Goal: Participate in discussion: Engage in conversation with other users on a specific topic

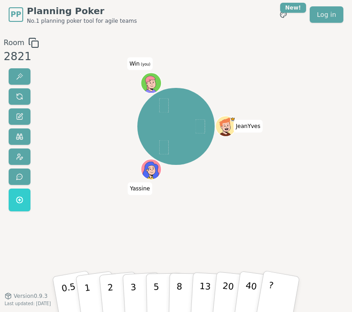
click at [227, 62] on div "[PERSON_NAME] Win (you)" at bounding box center [176, 126] width 185 height 145
click at [292, 12] on html "PP Planning Poker No.1 planning poker tool for agile teams Toggle theme New! Lo…" at bounding box center [176, 156] width 352 height 312
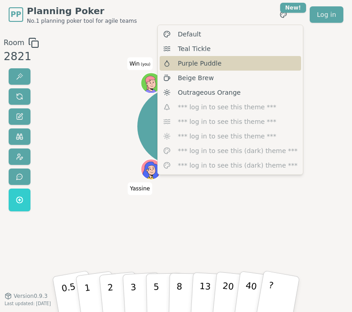
click at [192, 64] on span "Purple Puddle" at bounding box center [200, 63] width 44 height 9
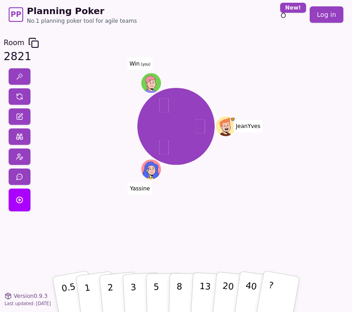
click at [269, 20] on div "Toggle theme New! Log in [GEOGRAPHIC_DATA]" at bounding box center [302, 14] width 83 height 16
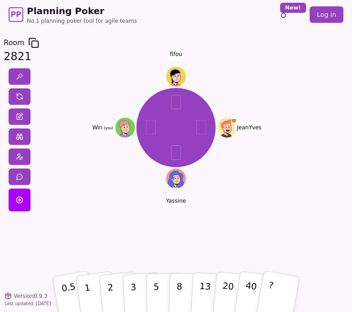
click at [252, 19] on div "PP Planning Poker No.1 planning poker tool for agile teams Toggle theme New! Lo…" at bounding box center [176, 14] width 335 height 29
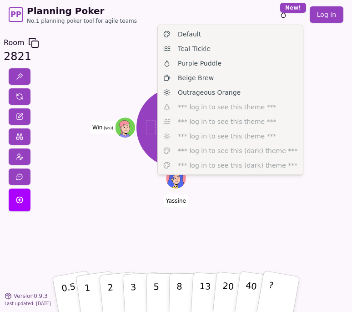
click at [291, 9] on html "PP Planning Poker No.1 planning poker tool for agile teams Toggle theme New! Lo…" at bounding box center [176, 156] width 352 height 312
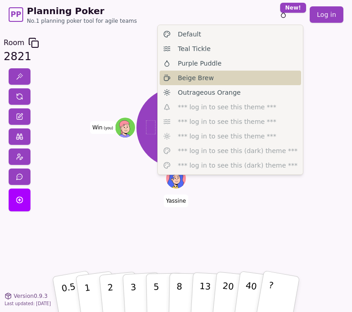
click at [193, 78] on span "Beige Brew" at bounding box center [196, 77] width 36 height 9
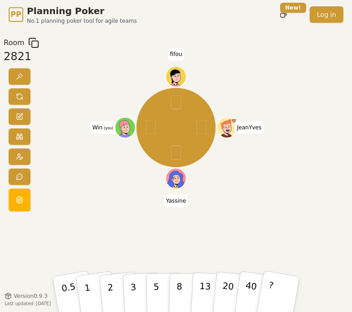
click at [287, 15] on html "PP Planning Poker No.1 planning poker tool for agile teams Toggle theme New! Lo…" at bounding box center [176, 156] width 352 height 312
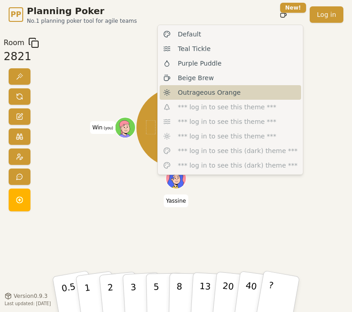
drag, startPoint x: 227, startPoint y: 62, endPoint x: 214, endPoint y: 97, distance: 37.2
click at [214, 97] on span "Outrageous Orange" at bounding box center [209, 92] width 63 height 9
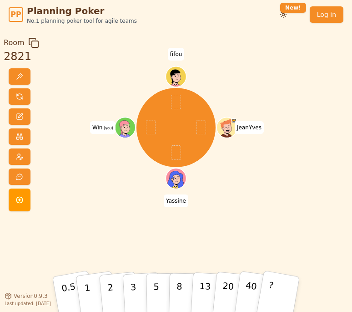
click at [289, 14] on html "PP Planning Poker No.1 planning poker tool for agile teams Toggle theme New! Lo…" at bounding box center [176, 156] width 352 height 312
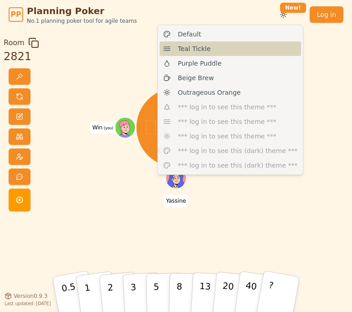
click at [198, 50] on span "Teal Tickle" at bounding box center [194, 48] width 33 height 9
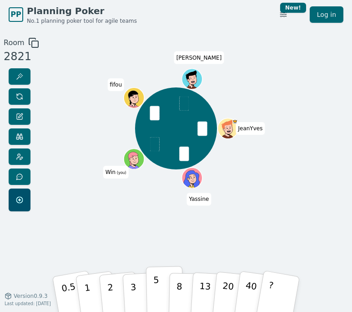
click at [158, 286] on p "5" at bounding box center [156, 294] width 6 height 40
click at [106, 283] on button "2" at bounding box center [118, 294] width 41 height 58
click at [154, 287] on p "5" at bounding box center [156, 294] width 6 height 40
click at [145, 259] on div "[PERSON_NAME] Win (you) fifou [PERSON_NAME]" at bounding box center [176, 162] width 185 height 250
click at [159, 291] on button "5" at bounding box center [164, 294] width 37 height 56
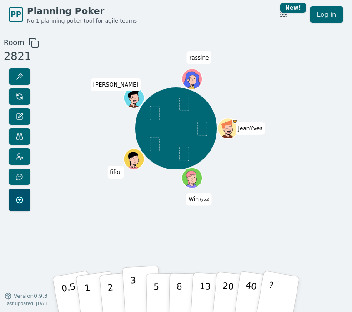
click at [135, 297] on p "3" at bounding box center [134, 294] width 8 height 41
click at [118, 246] on div "JeanYves Win (you) fifou [PERSON_NAME]" at bounding box center [176, 162] width 185 height 250
click at [115, 286] on button "2" at bounding box center [118, 294] width 41 height 58
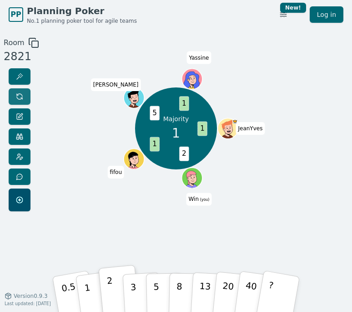
click at [20, 99] on span at bounding box center [19, 96] width 7 height 7
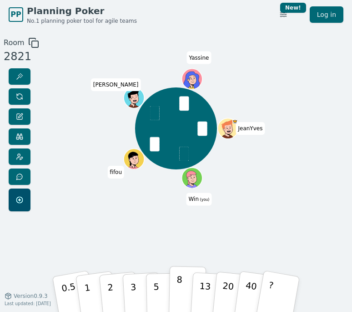
click at [178, 294] on p "8" at bounding box center [179, 294] width 6 height 40
click at [165, 291] on button "5" at bounding box center [164, 294] width 37 height 56
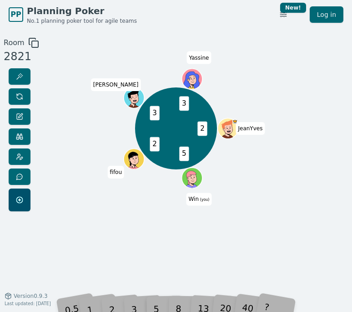
click at [143, 307] on div "0.5 1 2 3 5 8 13 20 40 ?" at bounding box center [176, 293] width 228 height 27
click at [136, 309] on div "PP Planning Poker No.1 planning poker tool for agile teams Toggle theme New! Lo…" at bounding box center [176, 156] width 352 height 312
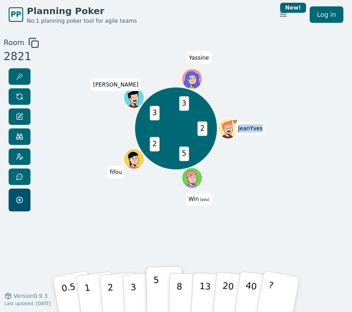
click at [136, 309] on p "3" at bounding box center [134, 301] width 8 height 41
